Goal: Transaction & Acquisition: Purchase product/service

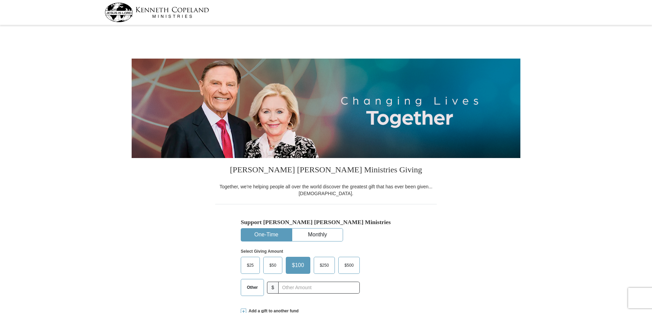
select select "NC"
drag, startPoint x: 0, startPoint y: 0, endPoint x: 287, endPoint y: 301, distance: 415.3
click at [280, 289] on input "text" at bounding box center [318, 288] width 81 height 12
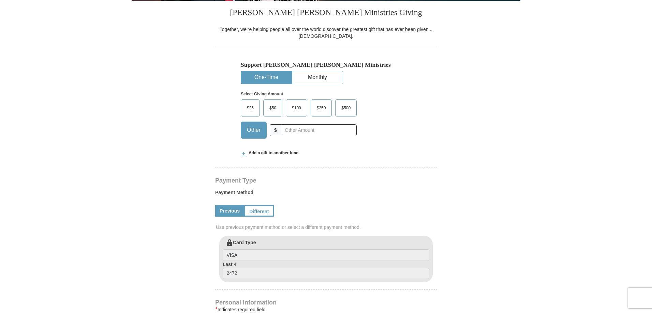
type input "[EMAIL_ADDRESS][DOMAIN_NAME]"
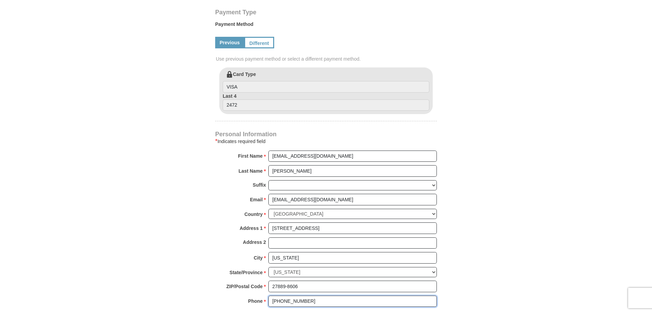
scroll to position [52, 0]
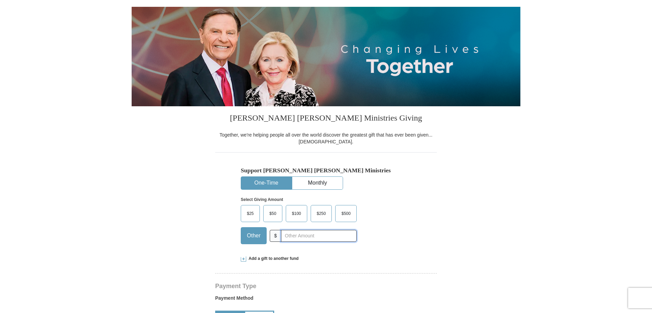
click at [286, 237] on input "text" at bounding box center [319, 236] width 76 height 12
type input "1500.00"
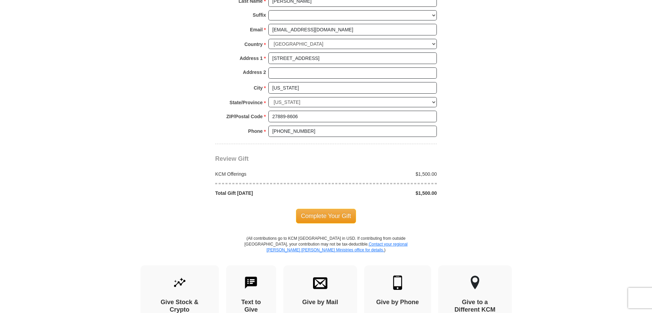
scroll to position [501, 0]
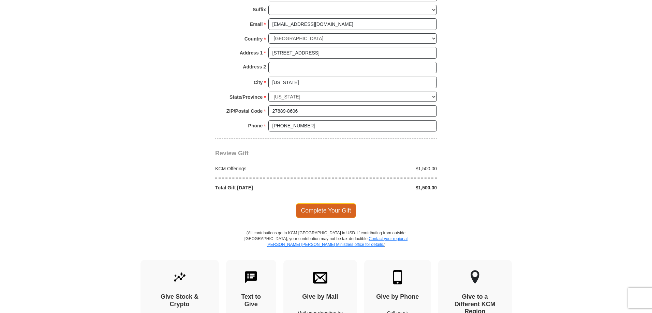
click at [332, 212] on span "Complete Your Gift" at bounding box center [326, 210] width 60 height 14
